Goal: Find specific page/section: Find specific page/section

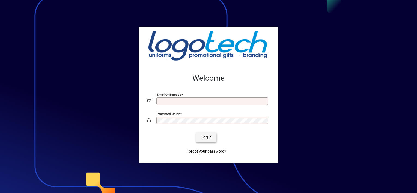
type input "**********"
click at [202, 139] on span "Login" at bounding box center [205, 137] width 11 height 6
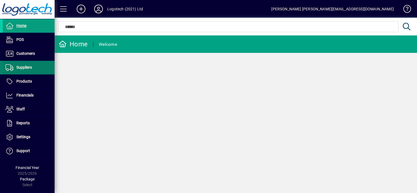
click at [25, 64] on span "Suppliers" at bounding box center [17, 67] width 29 height 7
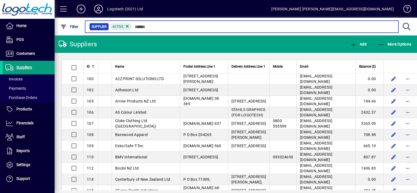
type input "*"
